Goal: Information Seeking & Learning: Check status

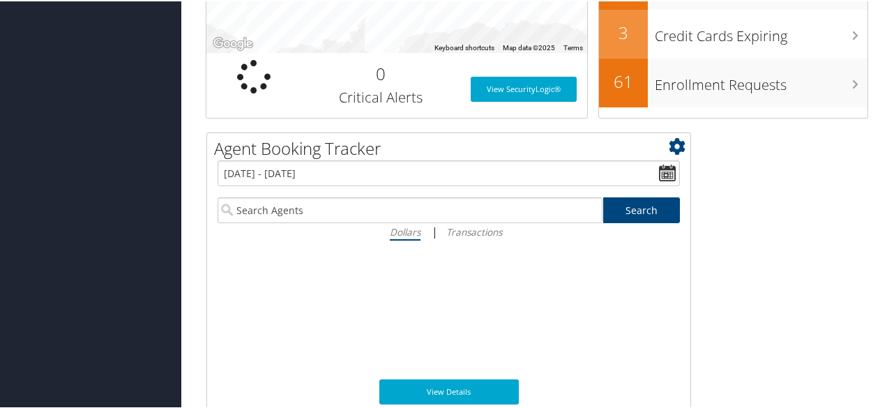
scroll to position [558, 0]
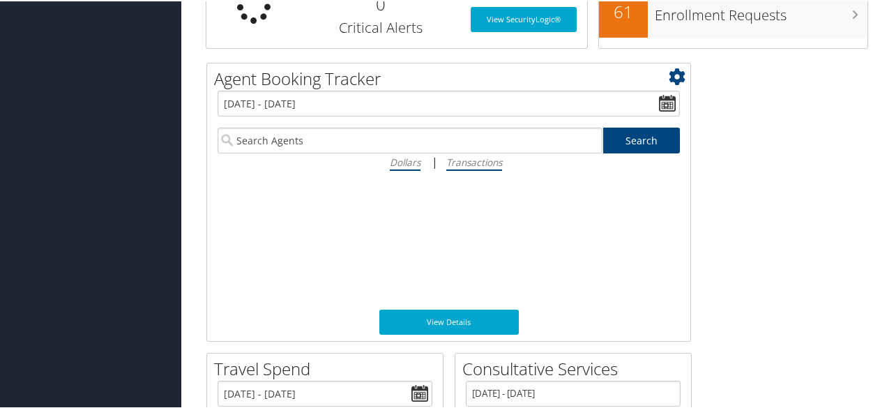
click at [492, 161] on icon "Transactions" at bounding box center [474, 160] width 56 height 13
click at [0, 0] on input "Transactions" at bounding box center [0, 0] width 0 height 0
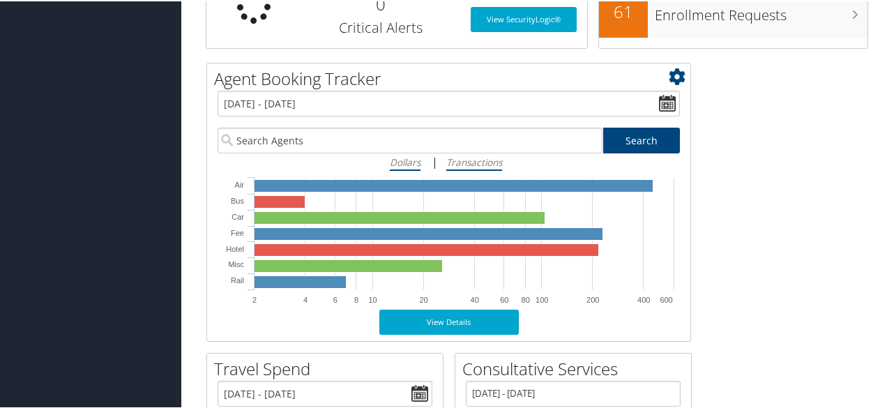
click at [410, 159] on icon "Dollars" at bounding box center [405, 160] width 31 height 13
click at [0, 0] on input "Dollars" at bounding box center [0, 0] width 0 height 0
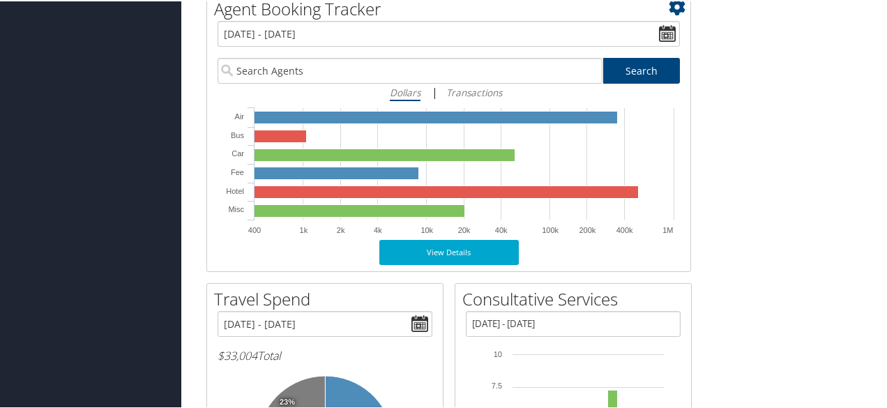
scroll to position [697, 0]
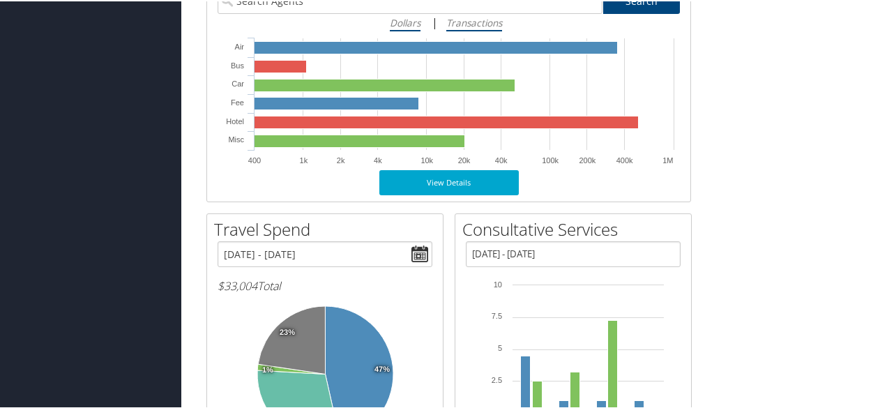
click at [477, 22] on icon "Transactions" at bounding box center [474, 21] width 56 height 13
click at [0, 0] on input "Transactions" at bounding box center [0, 0] width 0 height 0
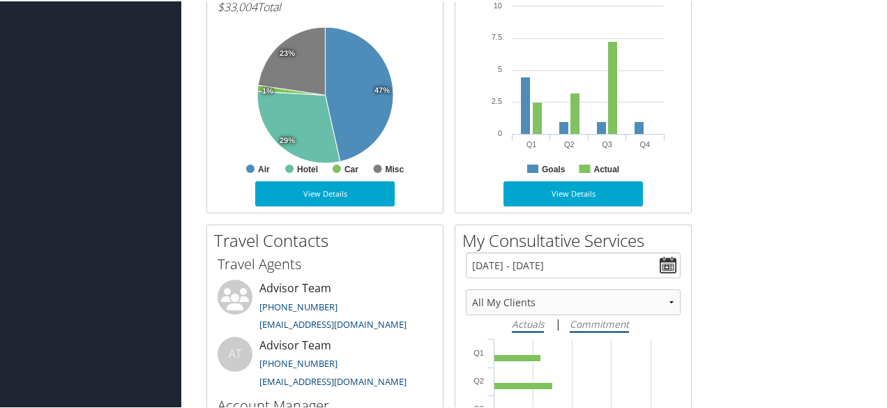
scroll to position [1046, 0]
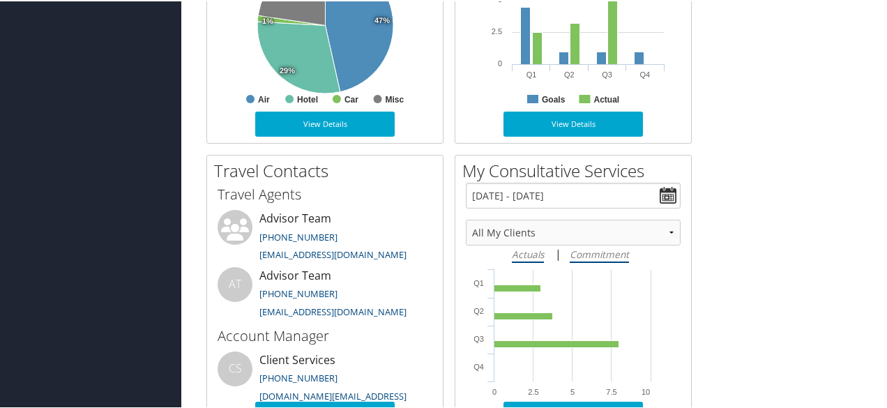
click at [604, 257] on icon "Commitment" at bounding box center [599, 252] width 59 height 13
click at [0, 0] on input "Commitment" at bounding box center [0, 0] width 0 height 0
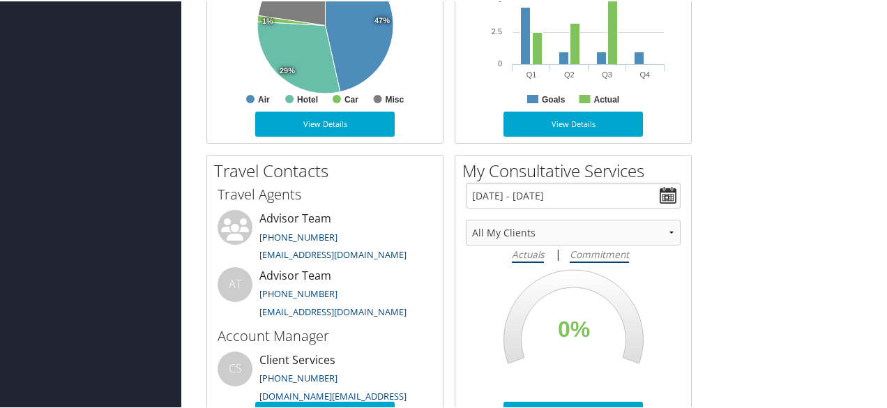
click at [537, 251] on icon "Actuals" at bounding box center [528, 252] width 32 height 13
click at [0, 0] on input "Actuals" at bounding box center [0, 0] width 0 height 0
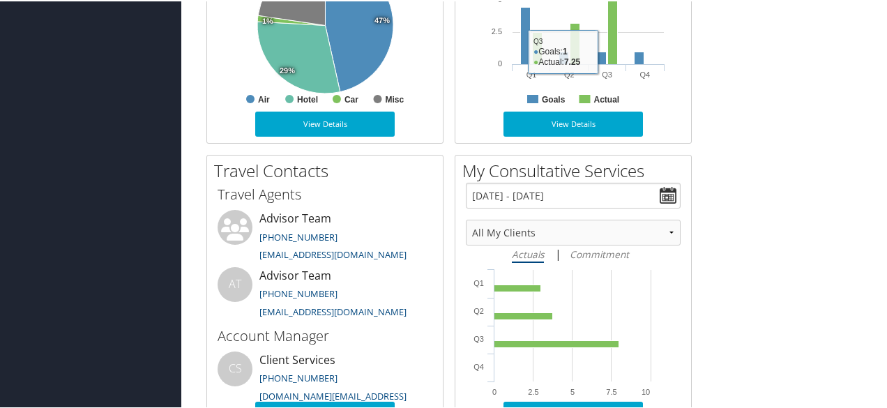
scroll to position [1185, 0]
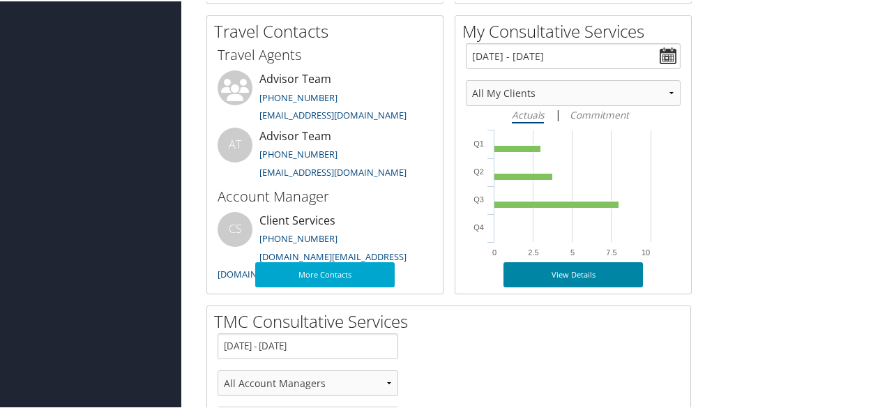
click at [588, 274] on link "View Details" at bounding box center [572, 273] width 139 height 25
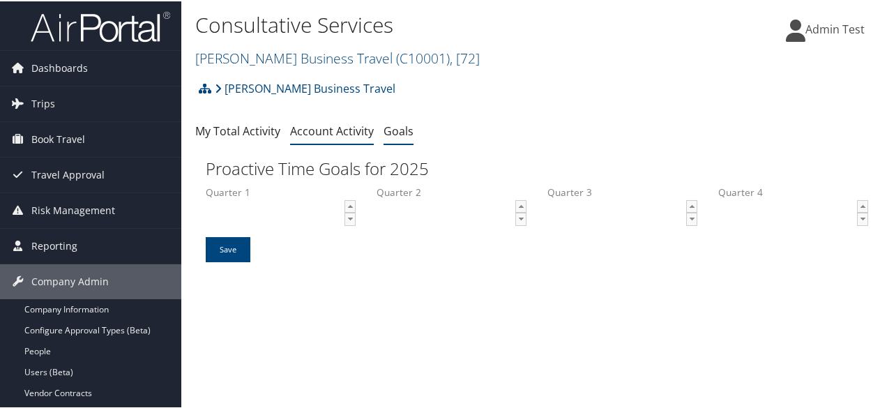
click at [335, 133] on link "Account Activity" at bounding box center [332, 129] width 84 height 15
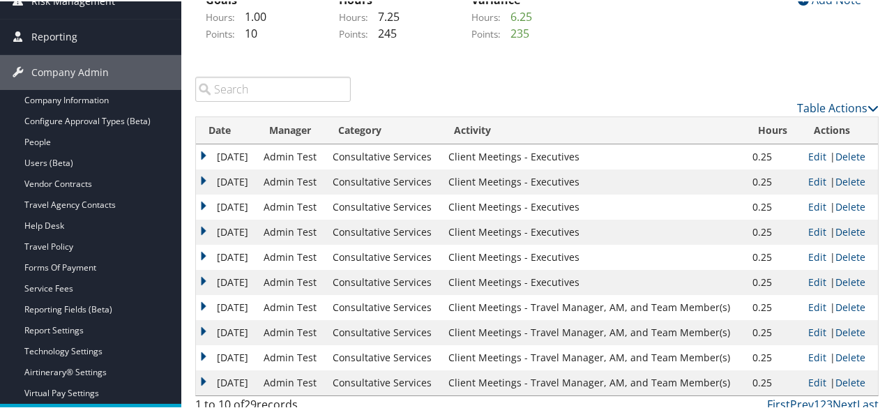
scroll to position [139, 0]
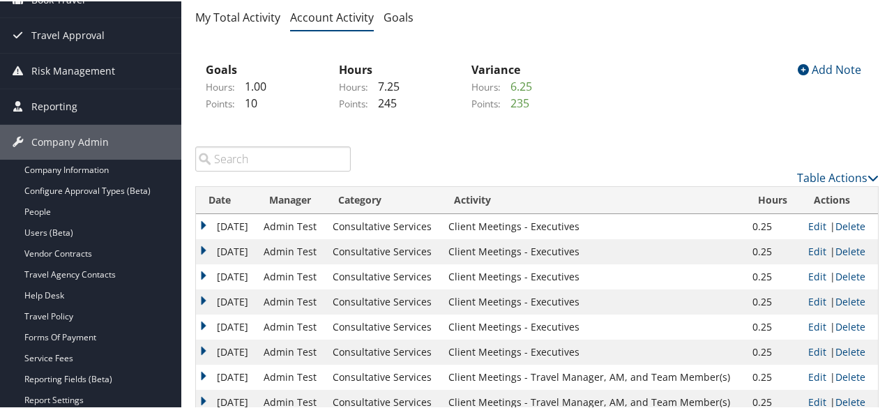
click at [247, 251] on td "9/8/2025" at bounding box center [226, 250] width 61 height 25
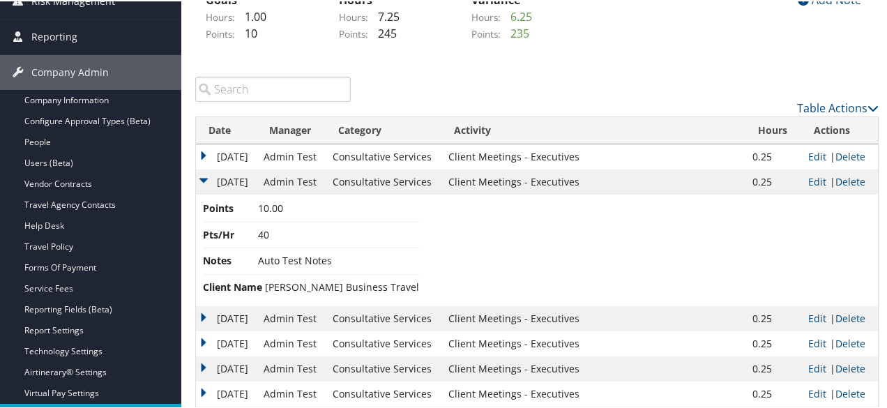
scroll to position [279, 0]
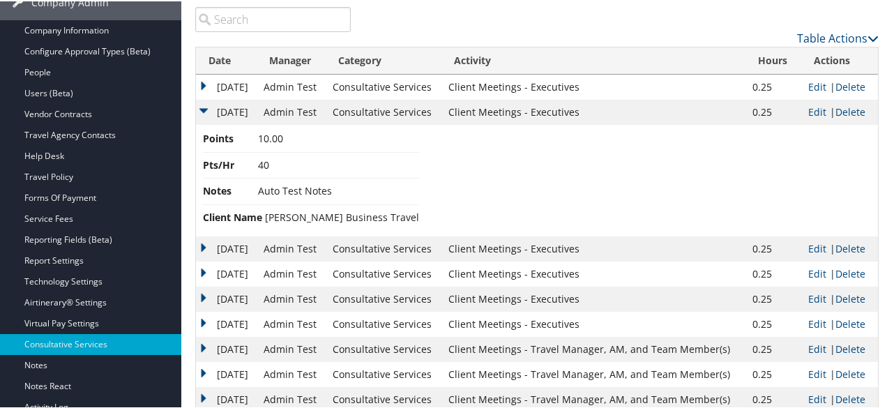
click at [252, 348] on td "7/31/2025" at bounding box center [226, 347] width 61 height 25
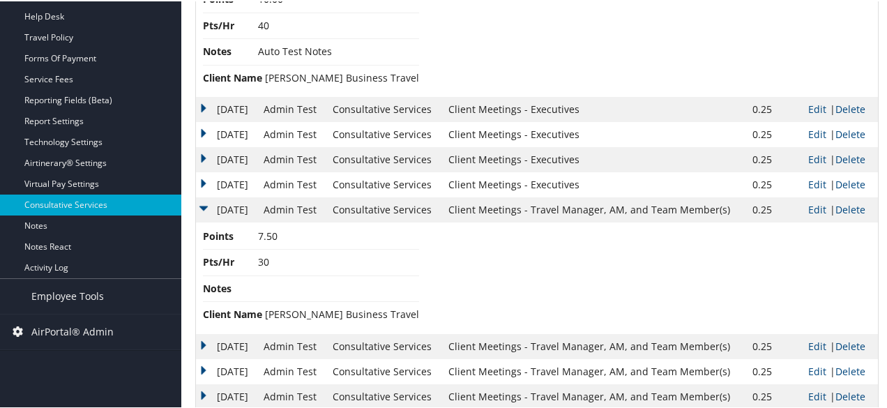
scroll to position [440, 0]
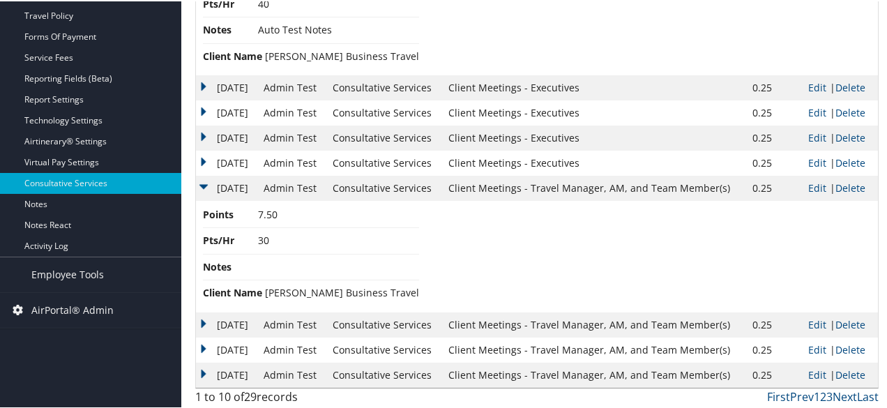
click at [245, 372] on td "7/26/2025" at bounding box center [226, 373] width 61 height 25
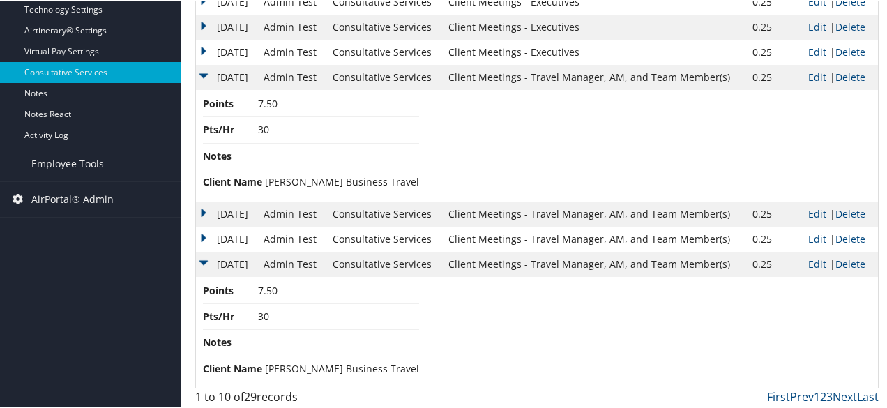
scroll to position [411, 0]
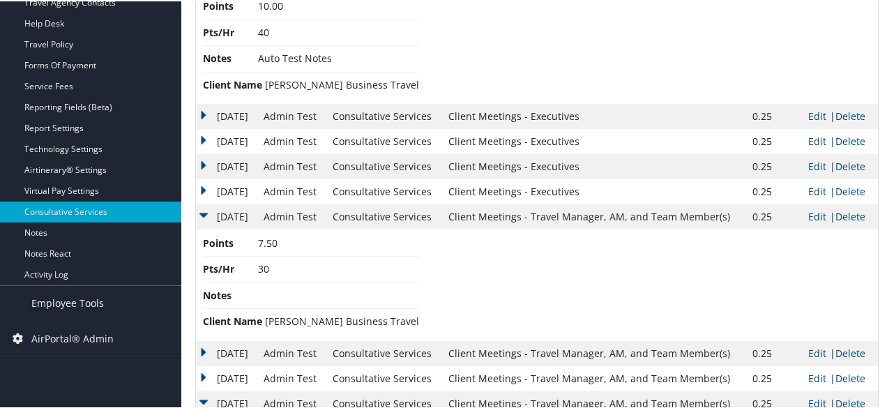
click at [202, 397] on td "7/26/2025" at bounding box center [226, 402] width 61 height 25
click at [206, 211] on td "7/31/2025" at bounding box center [226, 215] width 61 height 25
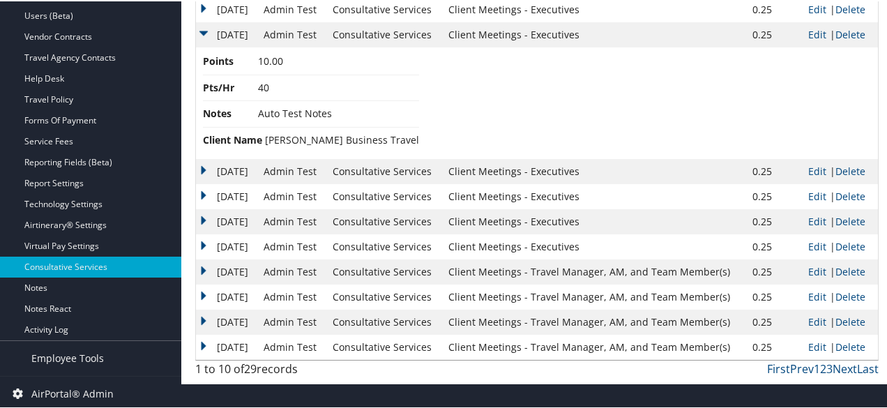
scroll to position [287, 0]
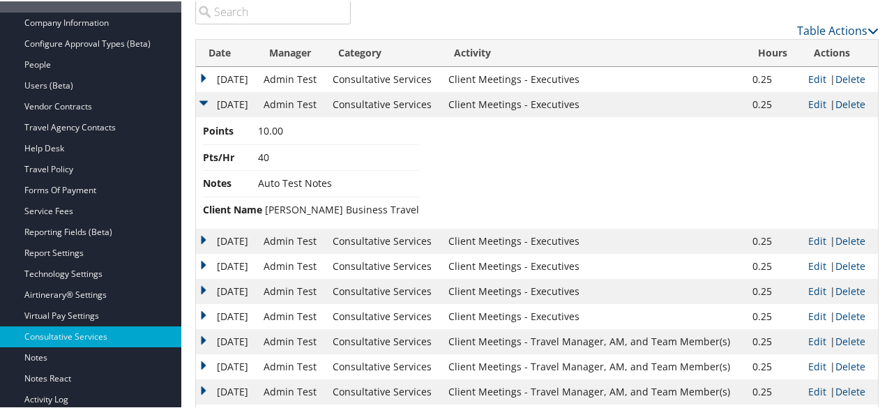
click at [204, 97] on td "9/8/2025" at bounding box center [226, 103] width 61 height 25
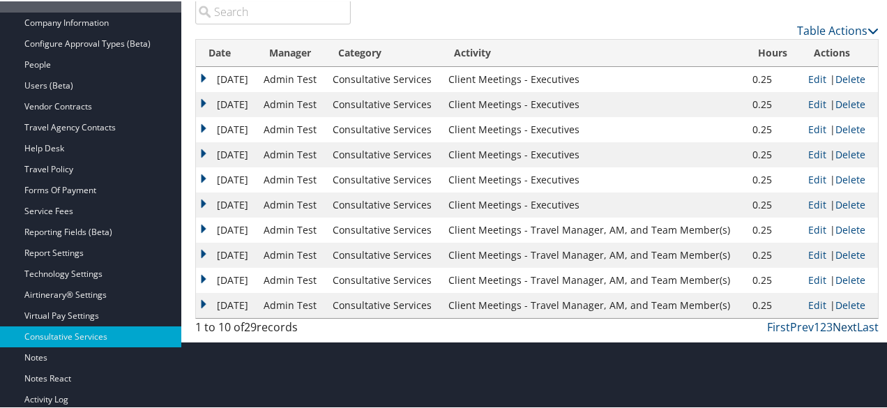
click at [835, 325] on link "Next" at bounding box center [844, 325] width 24 height 15
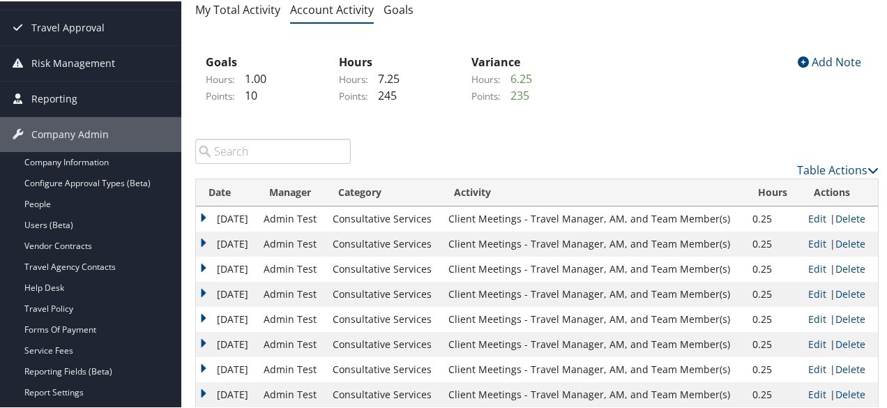
scroll to position [8, 0]
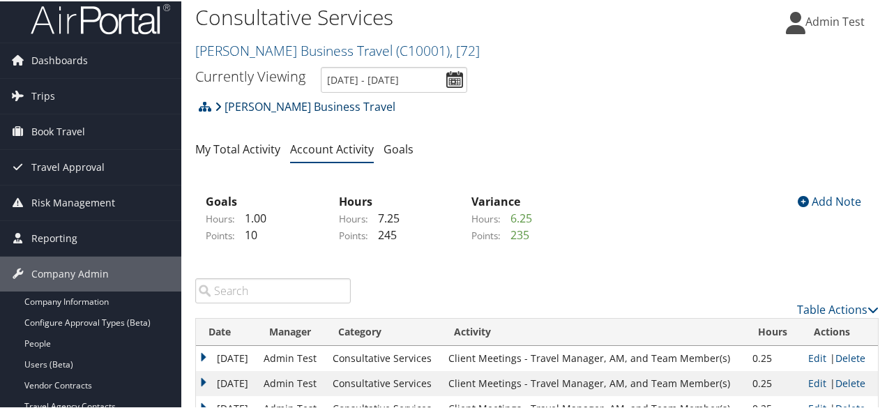
click at [268, 108] on link "[PERSON_NAME] Business Travel" at bounding box center [305, 105] width 181 height 28
click at [269, 105] on link "[PERSON_NAME] Business Travel" at bounding box center [305, 105] width 181 height 28
click at [54, 62] on span "Dashboards" at bounding box center [59, 59] width 56 height 35
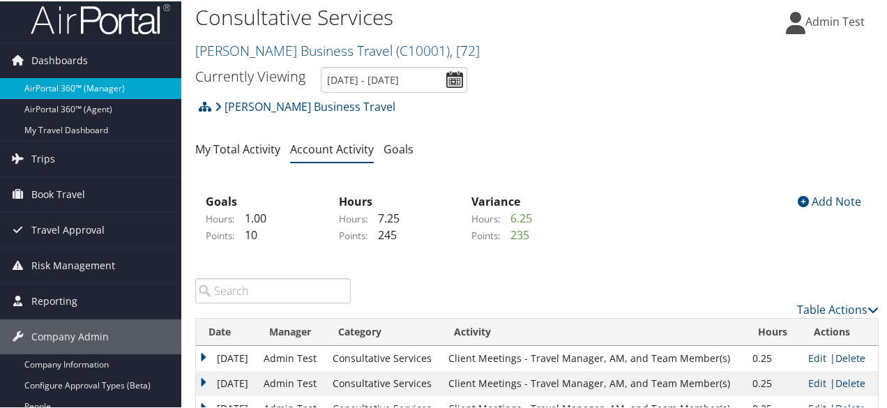
click at [112, 90] on link "AirPortal 360™ (Manager)" at bounding box center [90, 87] width 181 height 21
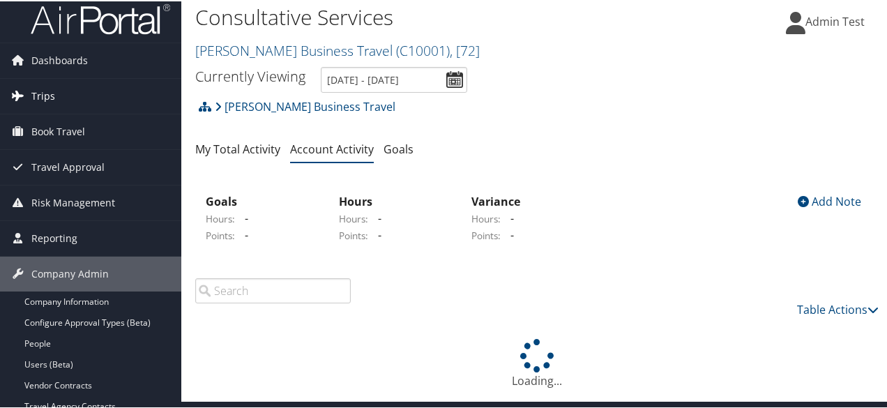
scroll to position [8, 0]
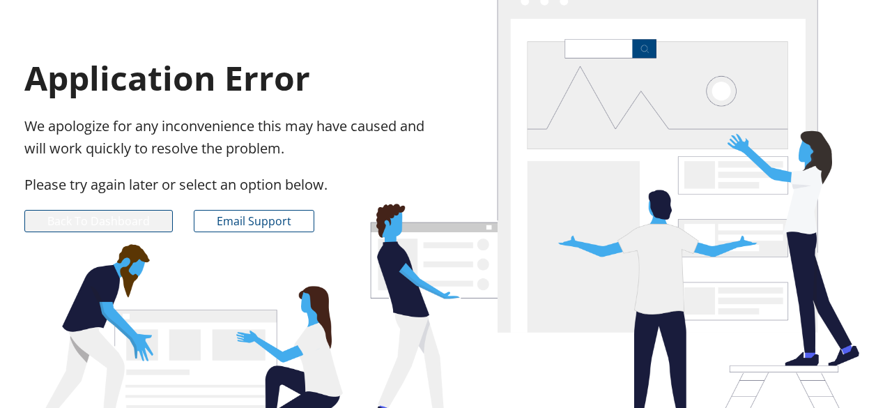
click at [59, 221] on link "Back to Dashboard" at bounding box center [98, 221] width 149 height 22
